Goal: Use online tool/utility: Utilize a website feature to perform a specific function

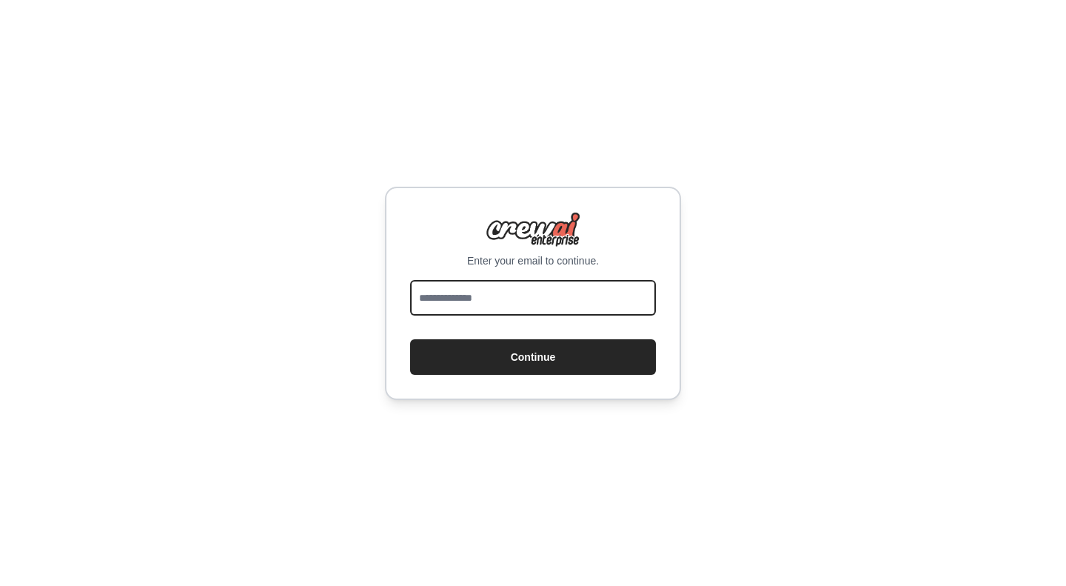
click at [508, 282] on input "email" at bounding box center [533, 298] width 246 height 36
type input "**********"
click at [526, 355] on button "Continue" at bounding box center [533, 357] width 246 height 36
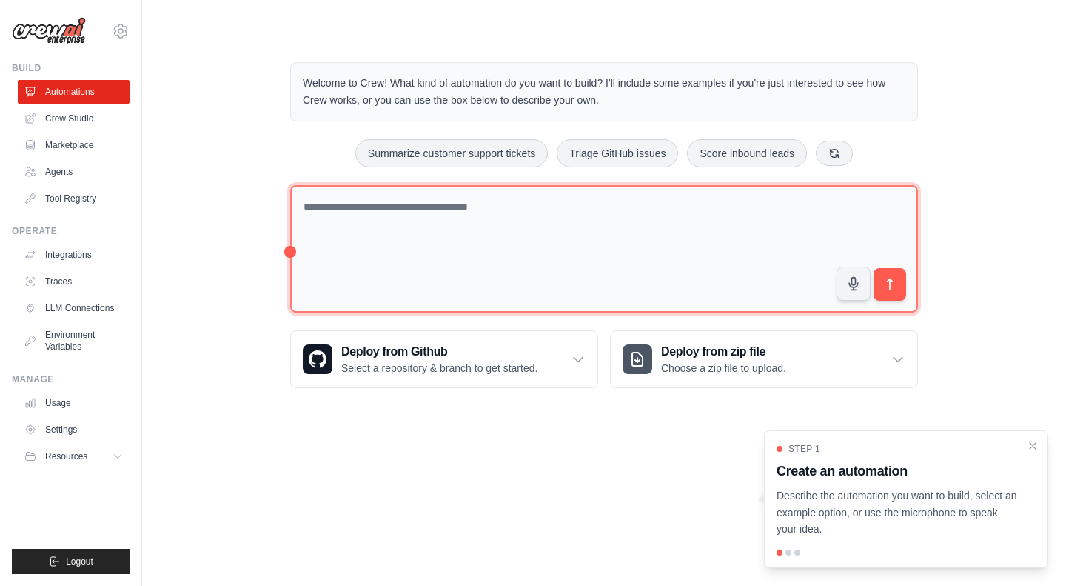
click at [404, 221] on textarea at bounding box center [604, 249] width 628 height 128
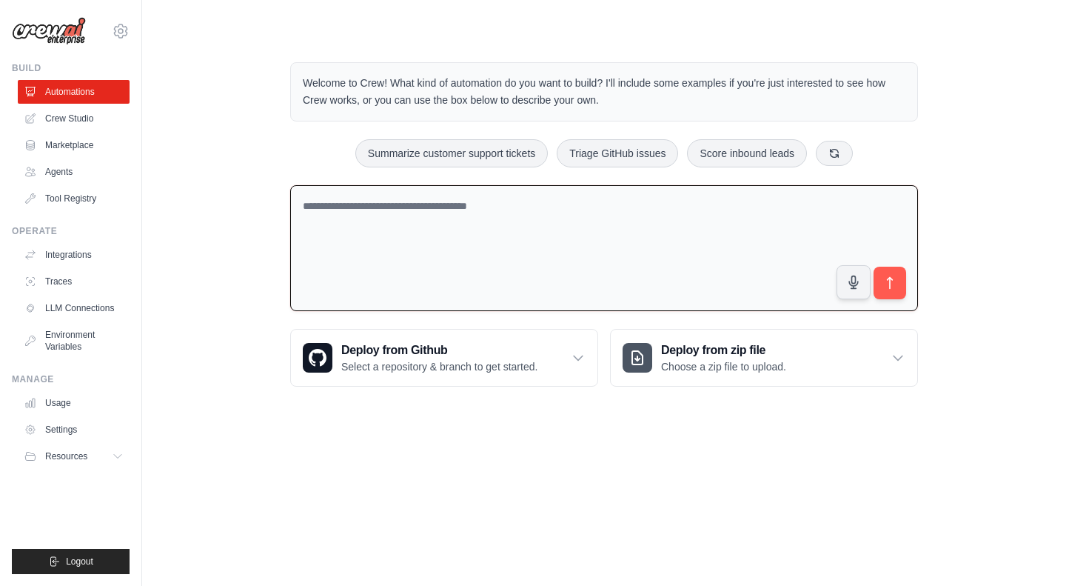
click at [545, 205] on textarea at bounding box center [604, 248] width 628 height 127
click at [318, 210] on textarea at bounding box center [604, 248] width 628 height 127
click at [523, 217] on textarea at bounding box center [604, 248] width 628 height 127
click at [840, 152] on icon at bounding box center [835, 153] width 12 height 12
click at [842, 152] on icon at bounding box center [836, 153] width 12 height 12
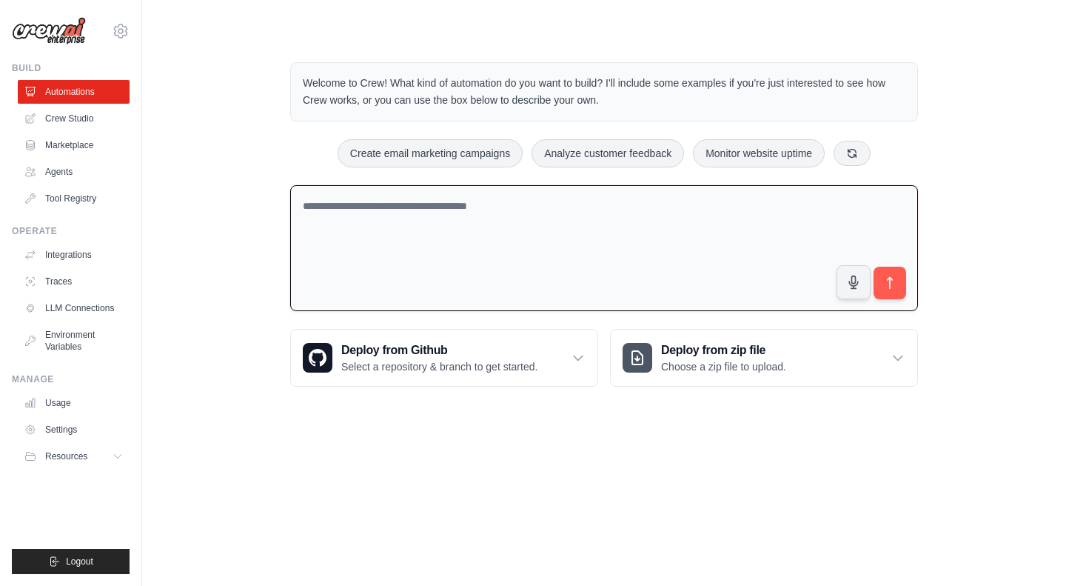
click at [494, 214] on textarea at bounding box center [604, 248] width 628 height 127
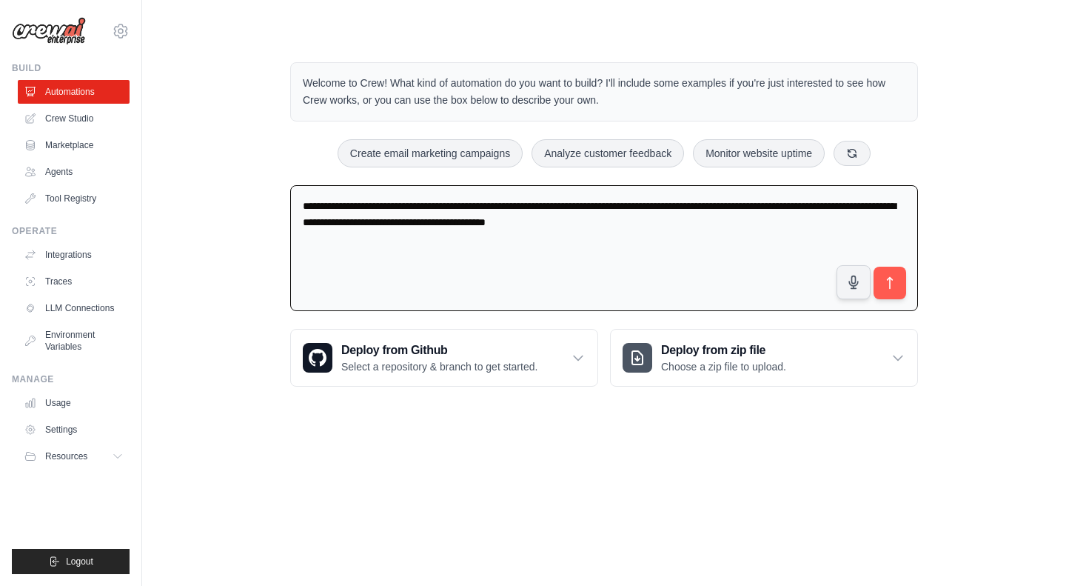
type textarea "**********"
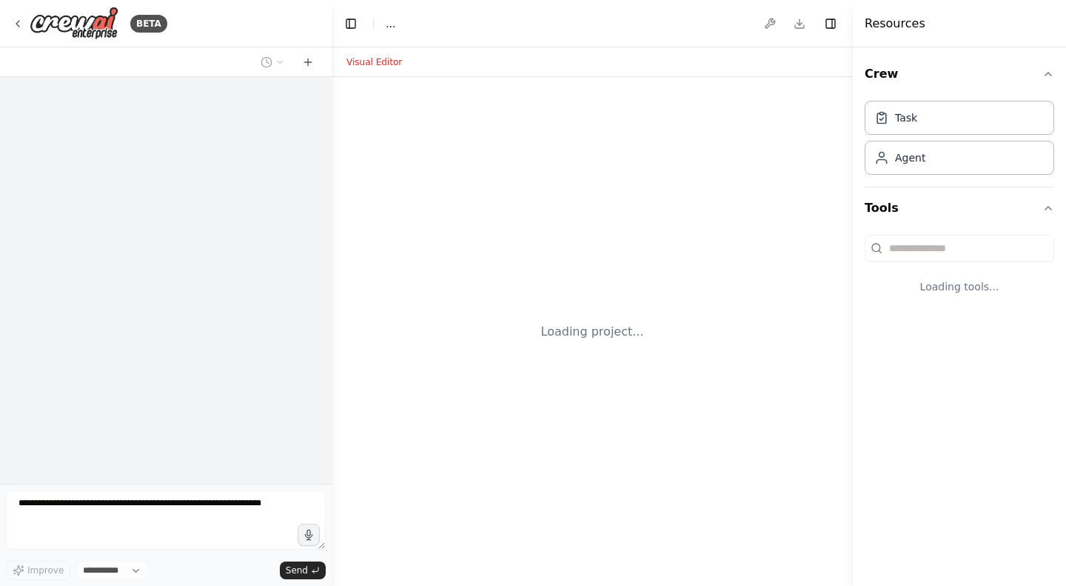
select select "****"
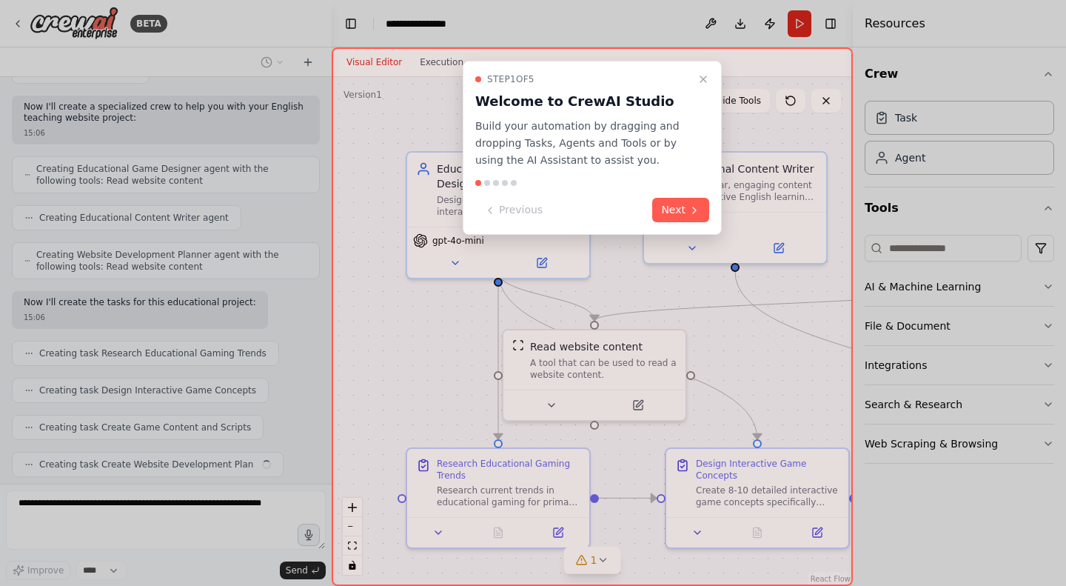
scroll to position [434, 0]
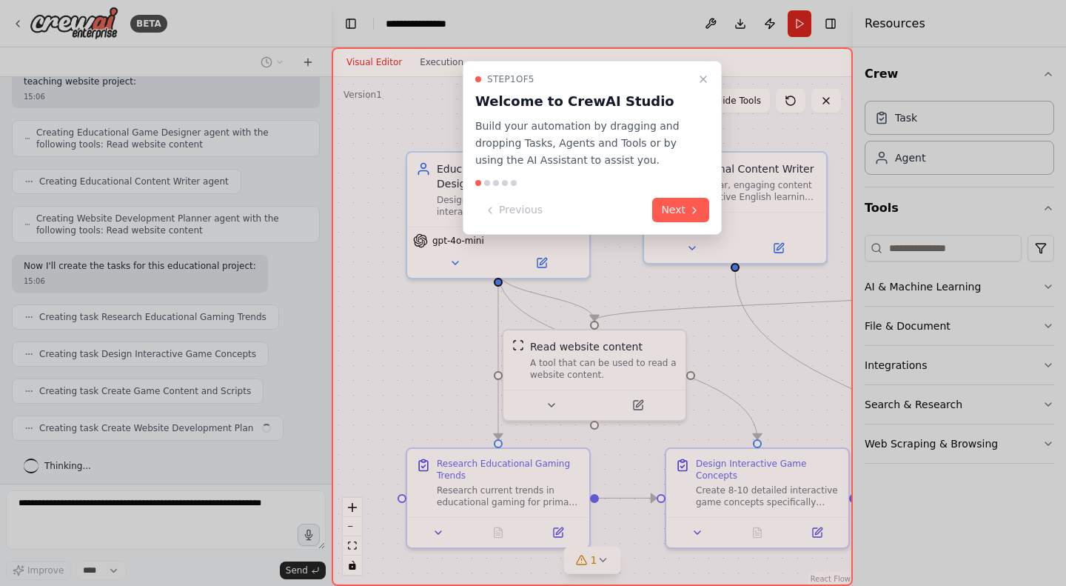
click at [668, 208] on button "Next" at bounding box center [680, 210] width 57 height 24
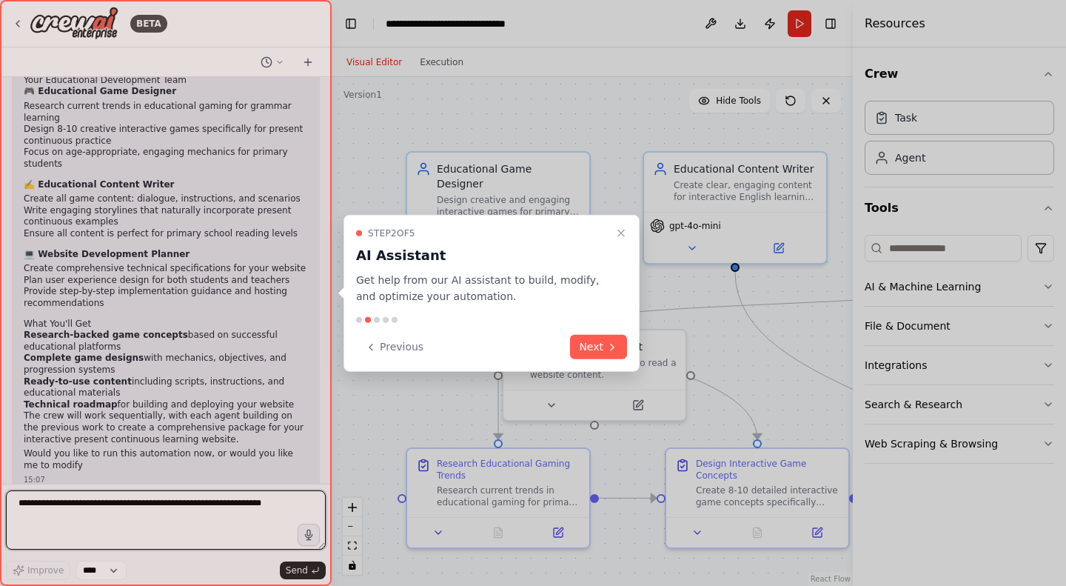
scroll to position [989, 0]
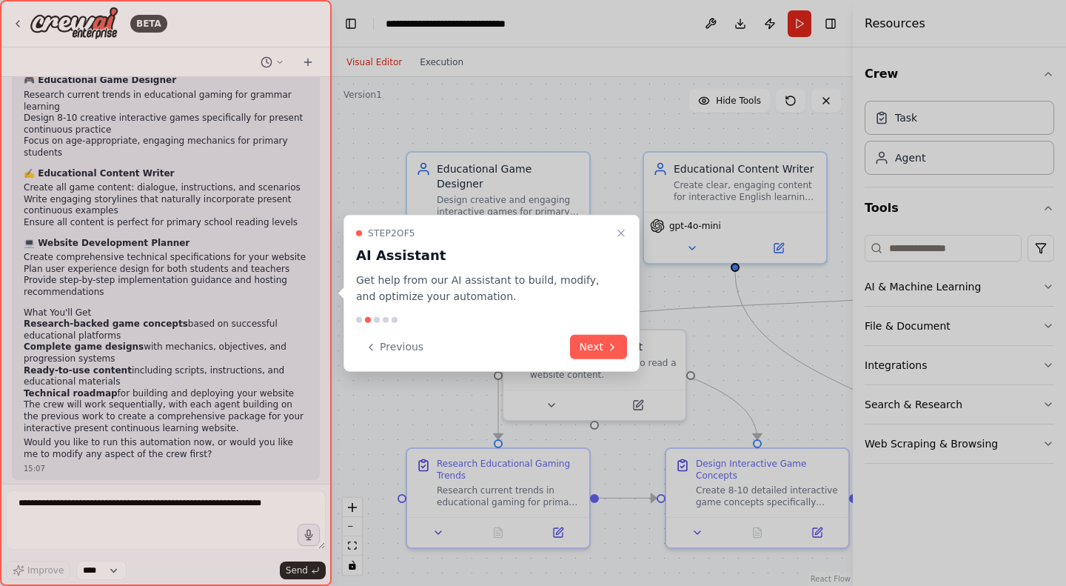
click at [621, 233] on icon "Close walkthrough" at bounding box center [621, 233] width 6 height 6
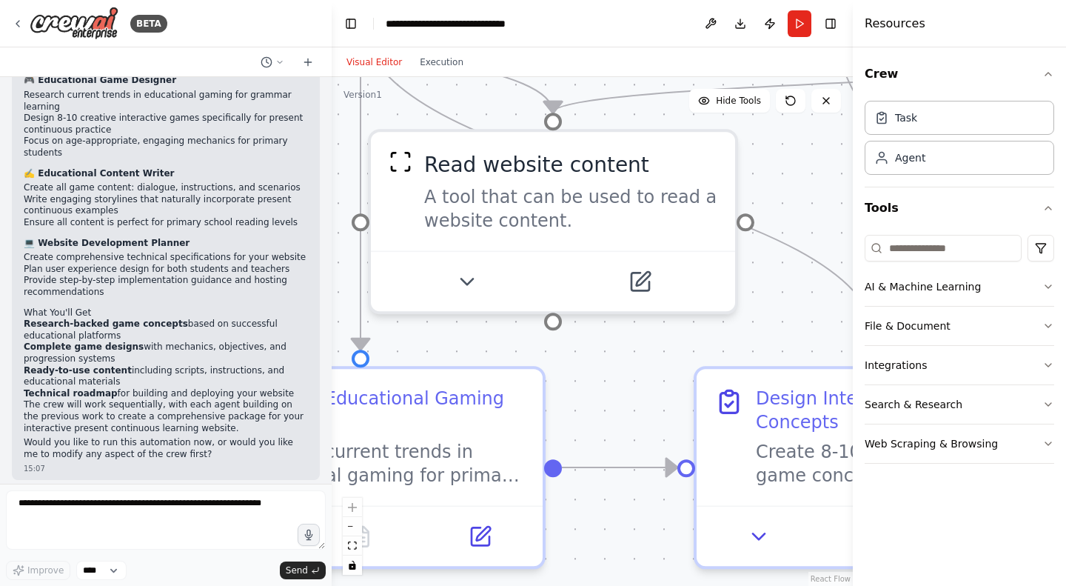
click at [801, 21] on button "Run" at bounding box center [800, 23] width 24 height 27
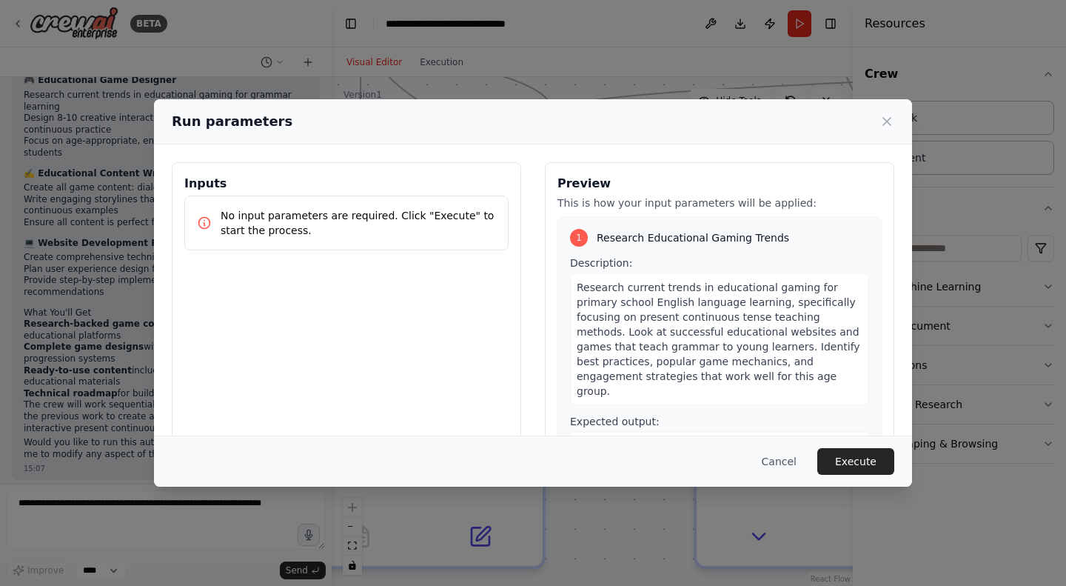
click at [889, 119] on icon at bounding box center [886, 121] width 7 height 7
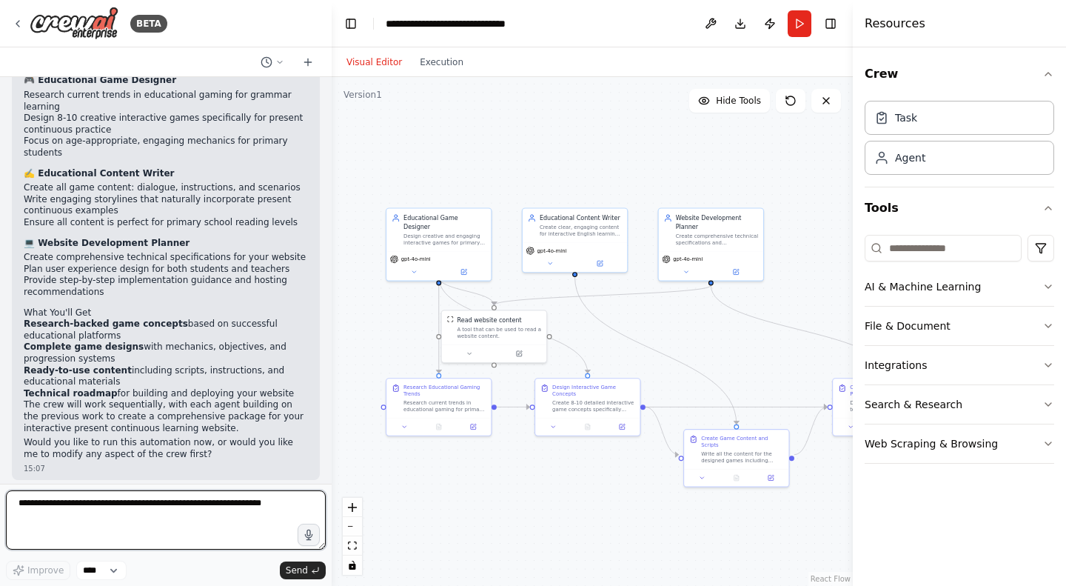
click at [173, 511] on textarea at bounding box center [166, 519] width 320 height 59
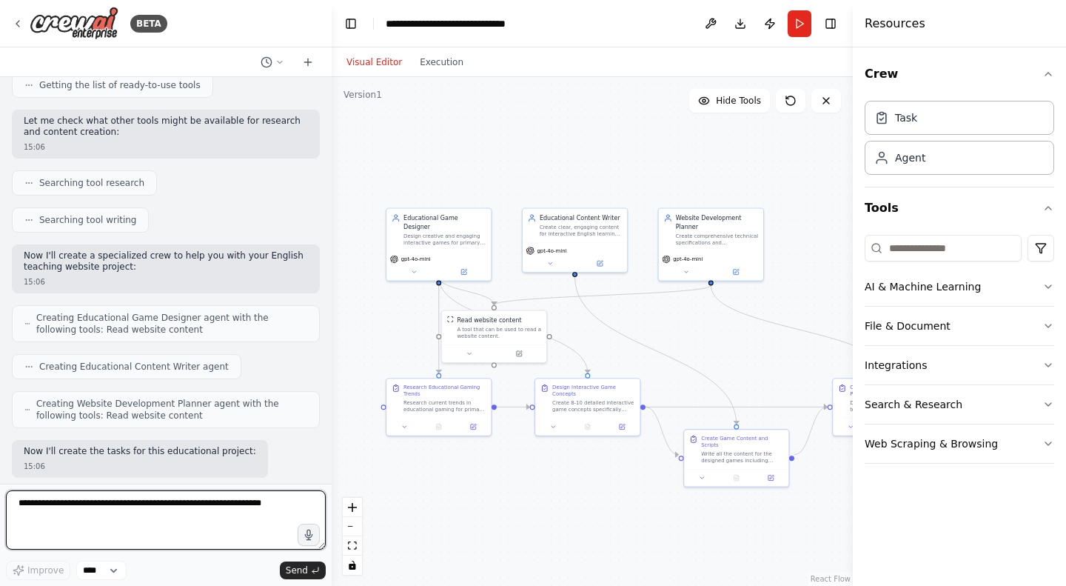
scroll to position [0, 0]
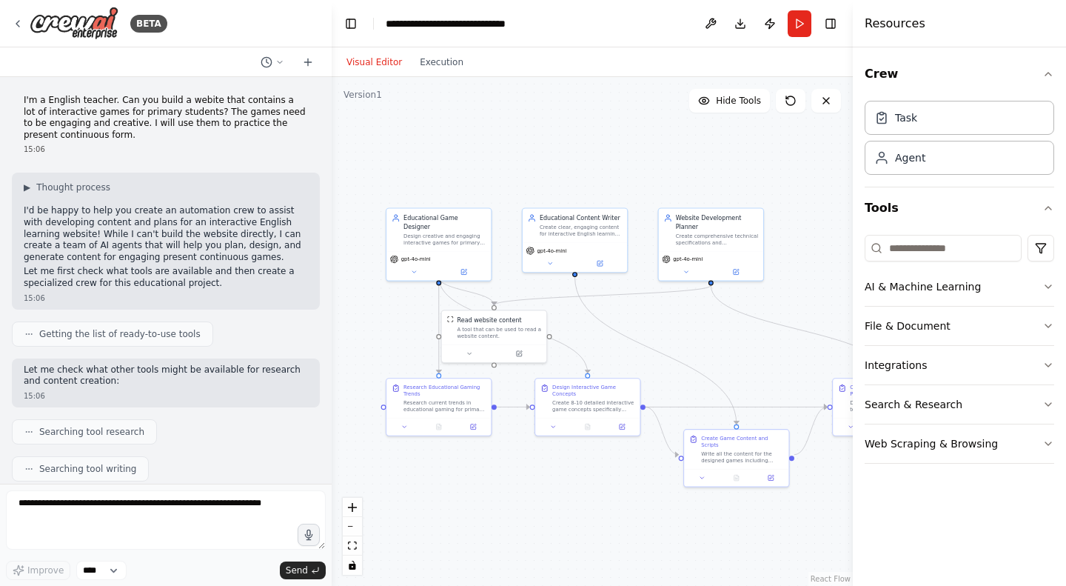
click at [826, 106] on icon at bounding box center [826, 101] width 12 height 12
click at [826, 105] on icon at bounding box center [826, 101] width 12 height 12
click at [824, 98] on icon at bounding box center [826, 101] width 6 height 6
click at [733, 98] on span "Hide Tools" at bounding box center [738, 101] width 45 height 12
click at [733, 98] on span "Show Tools" at bounding box center [736, 101] width 49 height 12
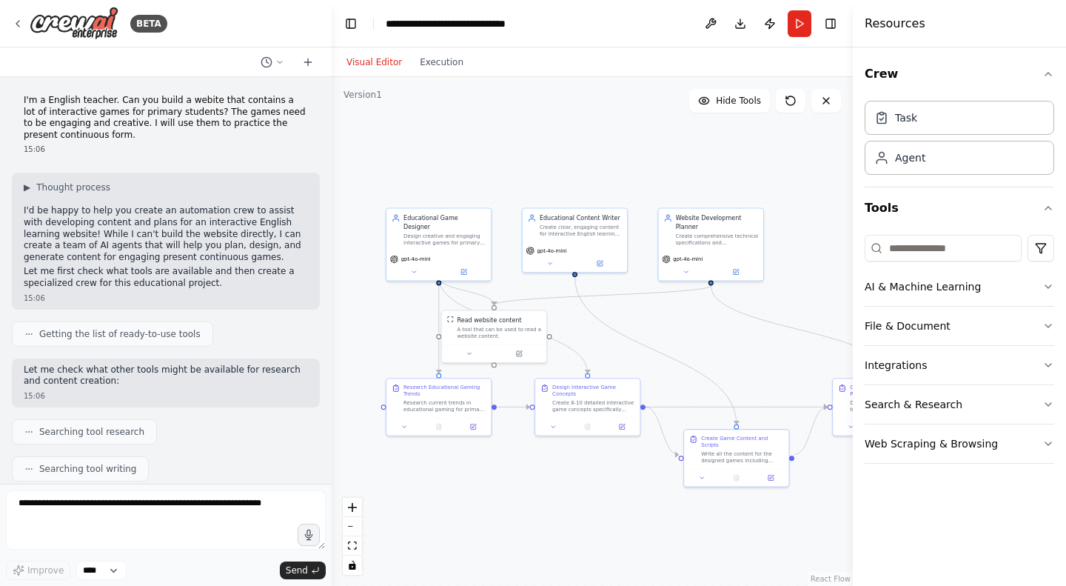
click at [834, 101] on button at bounding box center [827, 101] width 30 height 24
click at [829, 99] on icon at bounding box center [826, 101] width 12 height 12
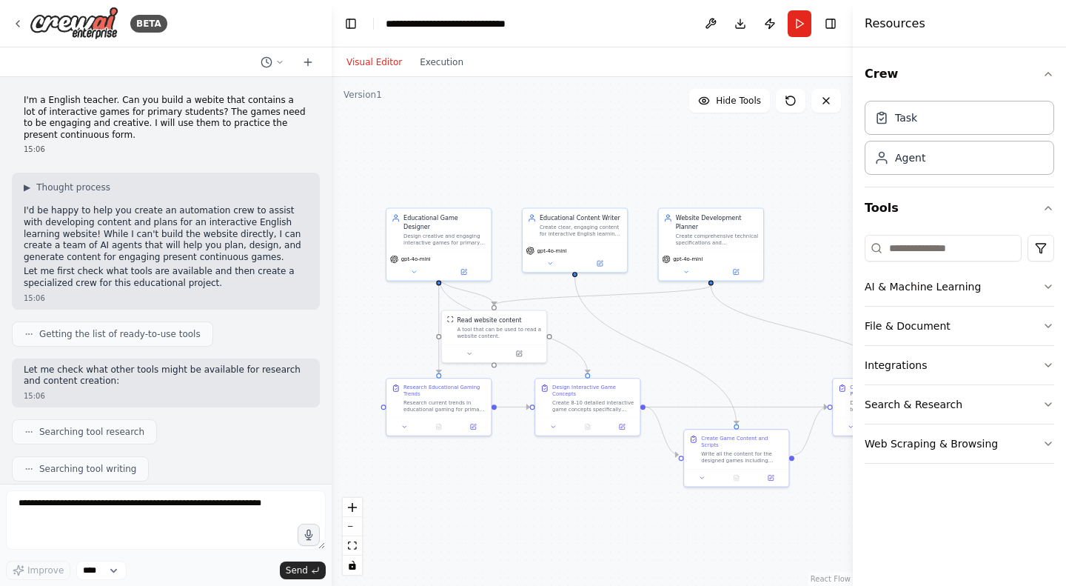
click at [829, 99] on icon at bounding box center [826, 101] width 12 height 12
click at [446, 70] on div "Visual Editor Execution" at bounding box center [405, 62] width 135 height 30
click at [444, 65] on button "Execution" at bounding box center [441, 62] width 61 height 18
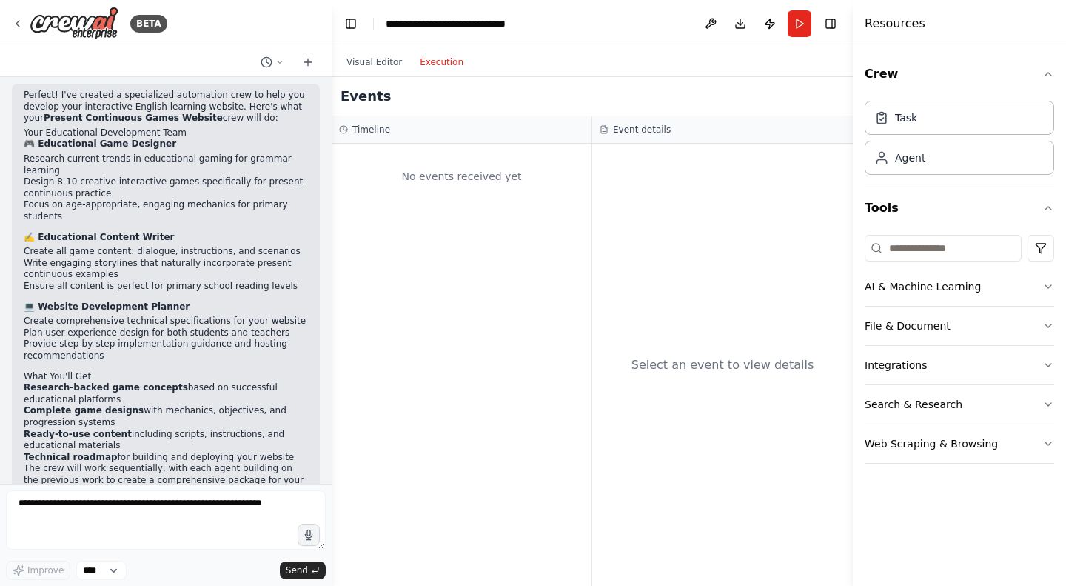
scroll to position [989, 0]
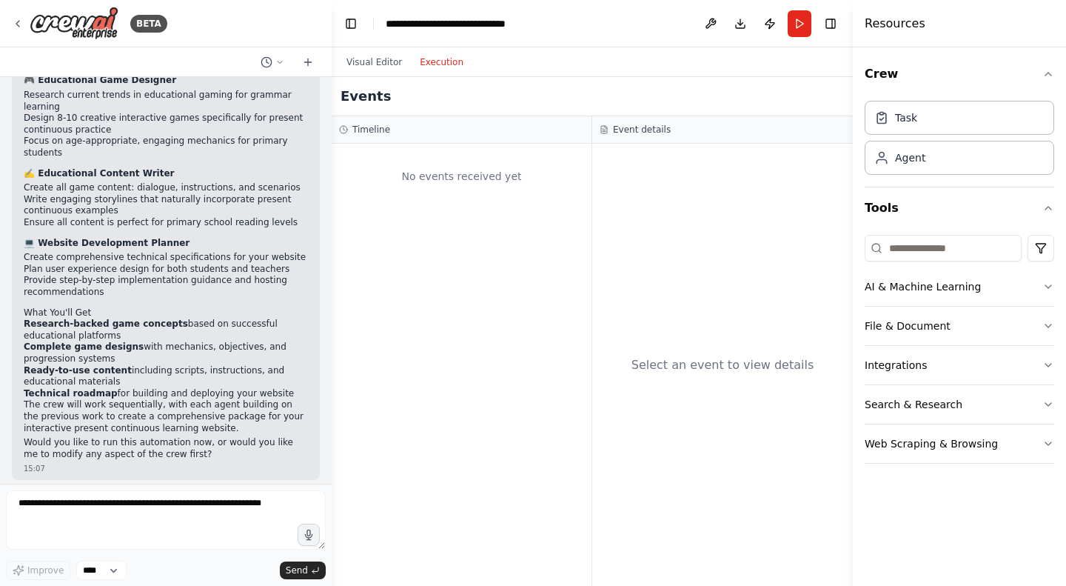
click at [163, 318] on strong "Research-backed game concepts" at bounding box center [106, 323] width 164 height 10
click at [147, 341] on li "Complete game designs with mechanics, objectives, and progression systems" at bounding box center [166, 352] width 284 height 23
click at [102, 388] on strong "Technical roadmap" at bounding box center [71, 393] width 94 height 10
click at [204, 365] on li "Ready-to-use content including scripts, instructions, and educational materials" at bounding box center [166, 376] width 284 height 23
click at [78, 321] on strong "Research-backed game concepts" at bounding box center [106, 323] width 164 height 10
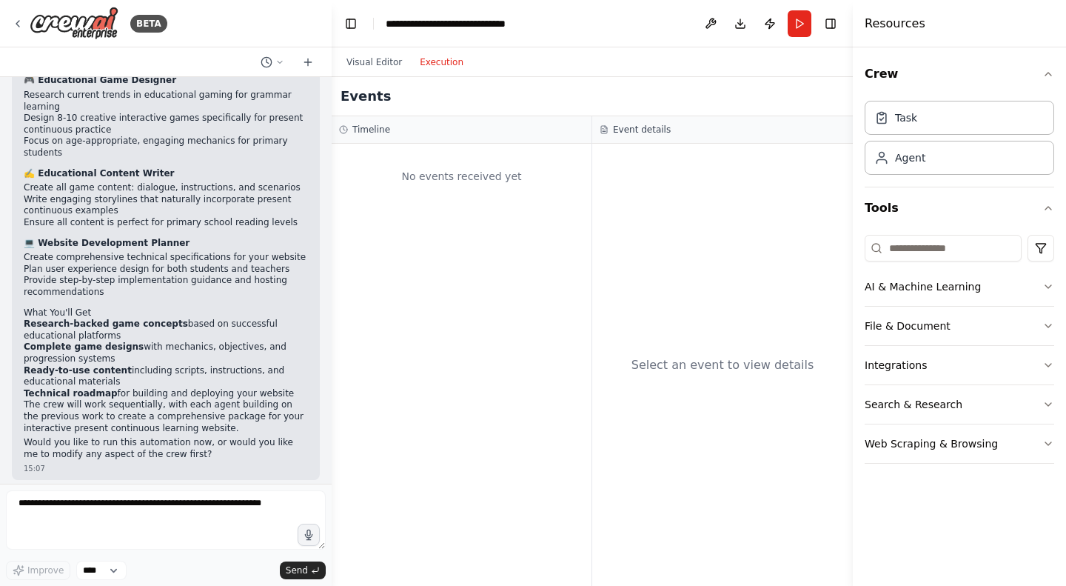
click at [124, 330] on li "Research-backed game concepts based on successful educational platforms" at bounding box center [166, 329] width 284 height 23
